Goal: Navigation & Orientation: Find specific page/section

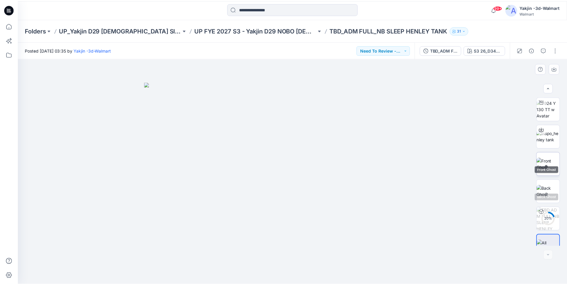
scroll to position [39, 0]
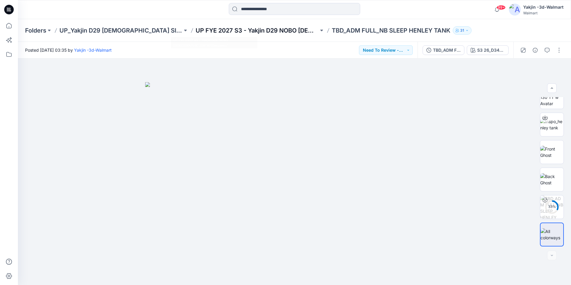
click at [242, 29] on p "UP FYE 2027 S3 - Yakjin D29 NOBO [DEMOGRAPHIC_DATA] Sleepwear" at bounding box center [257, 30] width 123 height 8
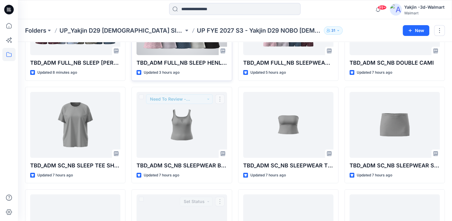
scroll to position [30, 0]
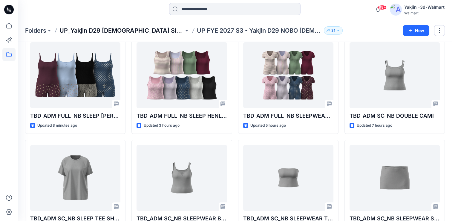
click at [130, 30] on p "UP_Yakjin D29 [DEMOGRAPHIC_DATA] Sleep" at bounding box center [121, 30] width 124 height 8
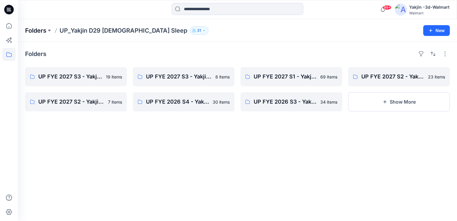
click at [37, 31] on p "Folders" at bounding box center [35, 30] width 21 height 8
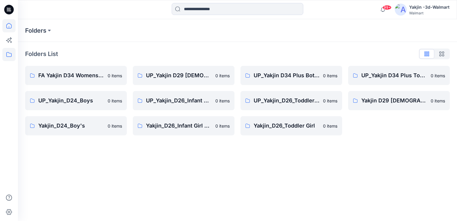
click at [3, 20] on icon at bounding box center [8, 25] width 13 height 13
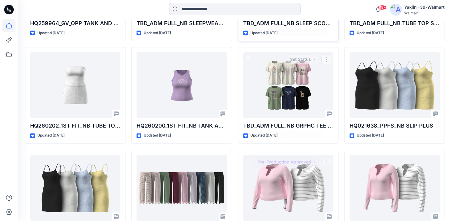
scroll to position [592, 0]
